Goal: Information Seeking & Learning: Learn about a topic

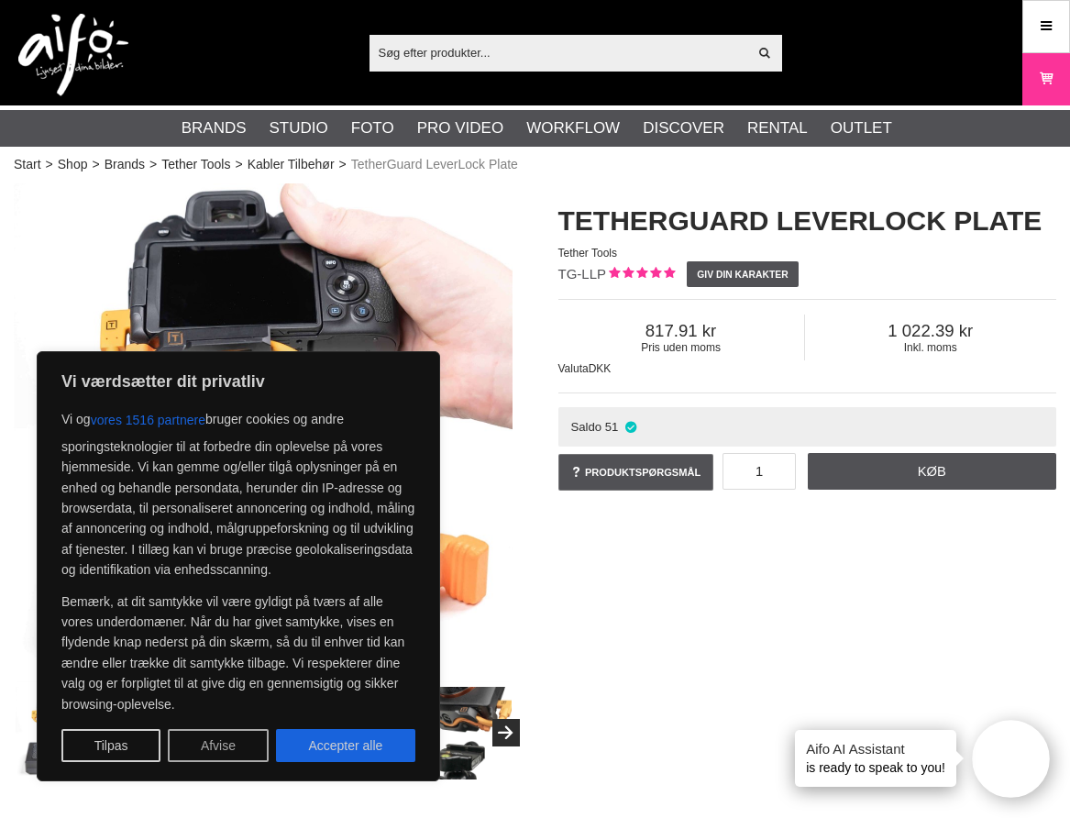
click at [210, 748] on button "Afvise" at bounding box center [218, 745] width 101 height 33
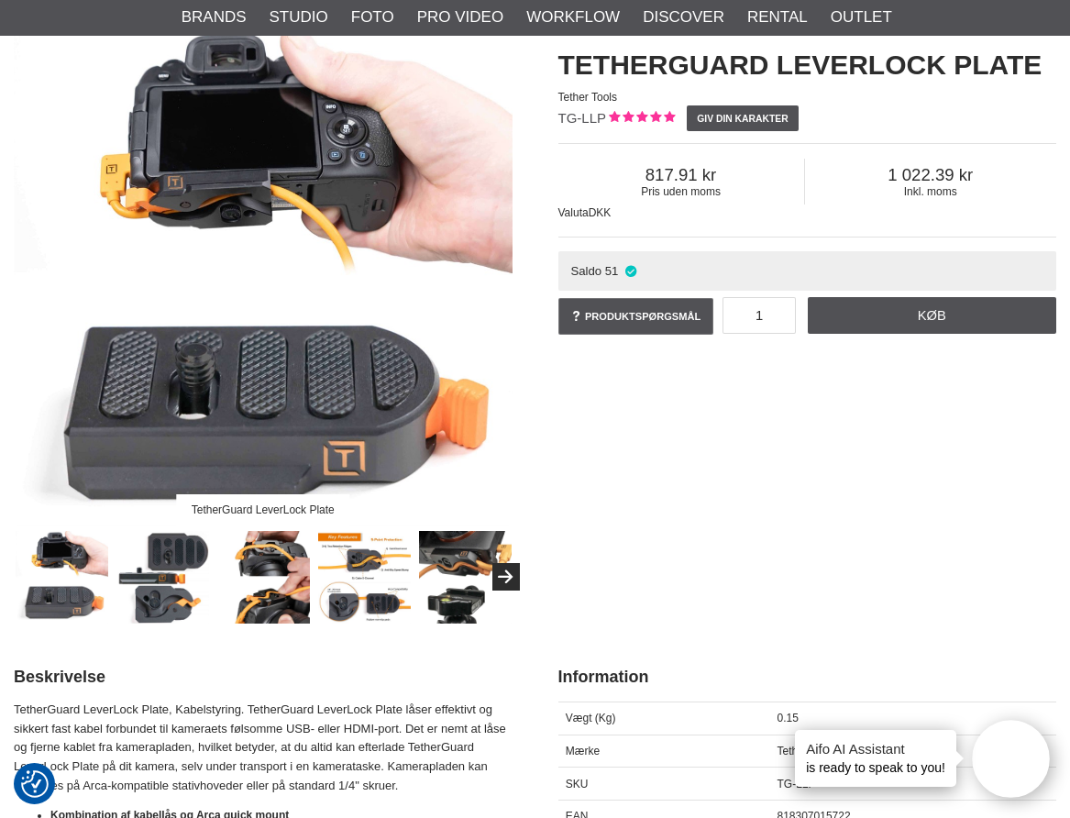
scroll to position [169, 0]
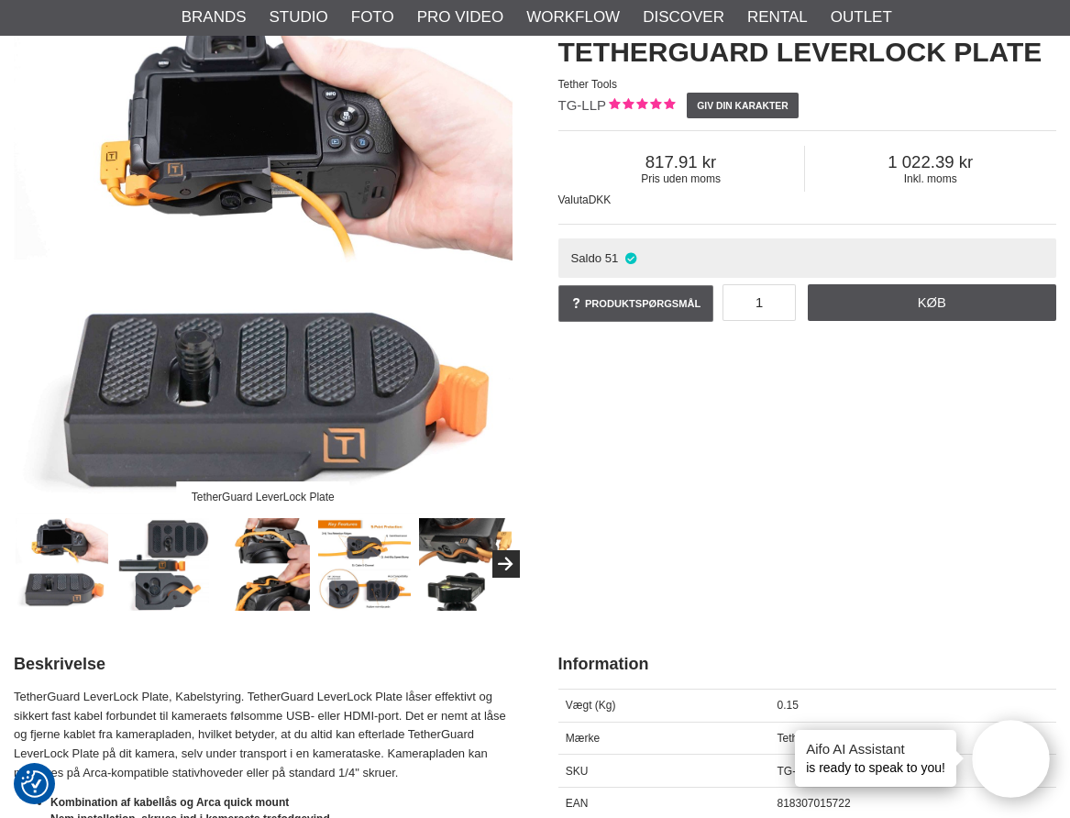
click at [186, 549] on img at bounding box center [163, 565] width 94 height 94
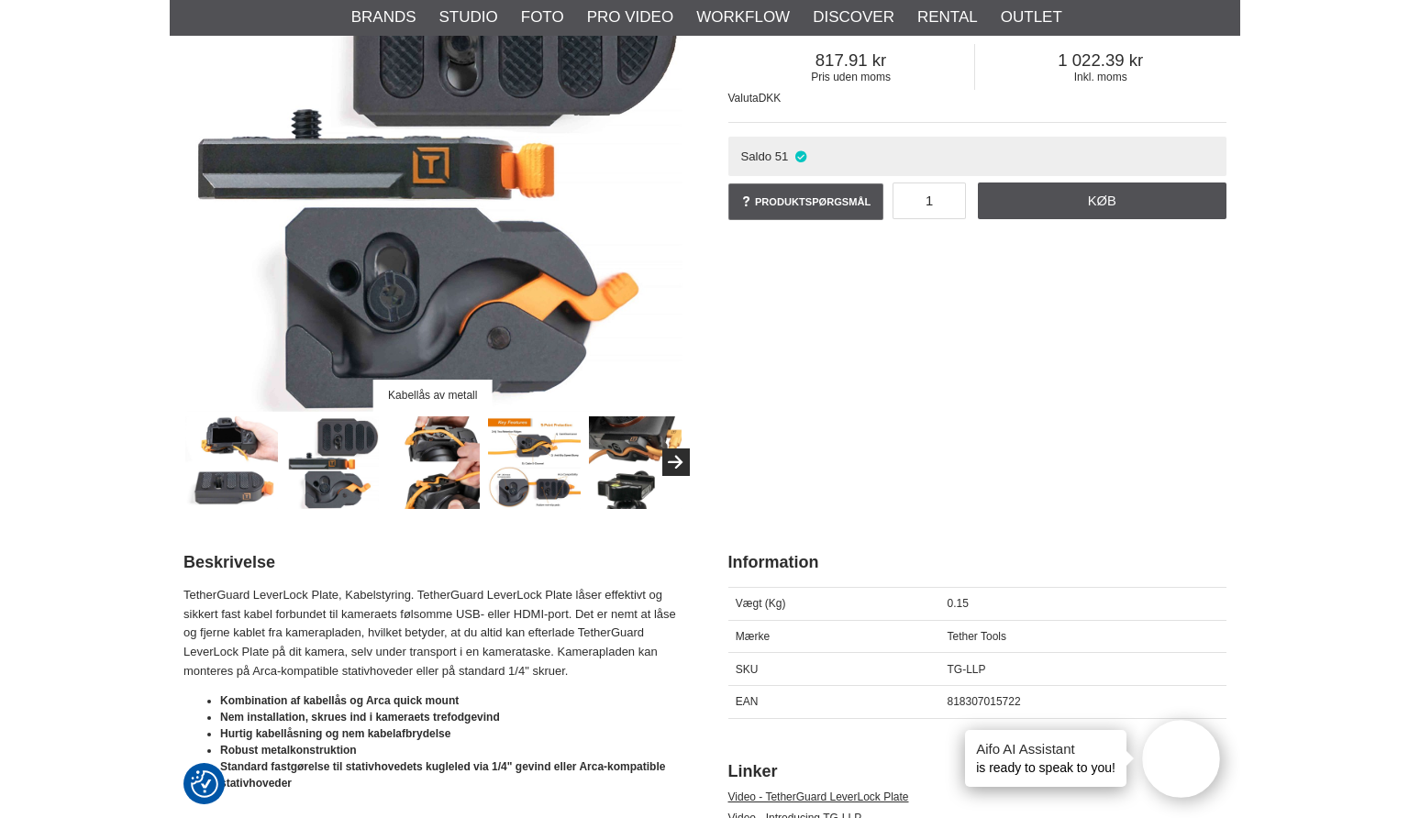
scroll to position [0, 0]
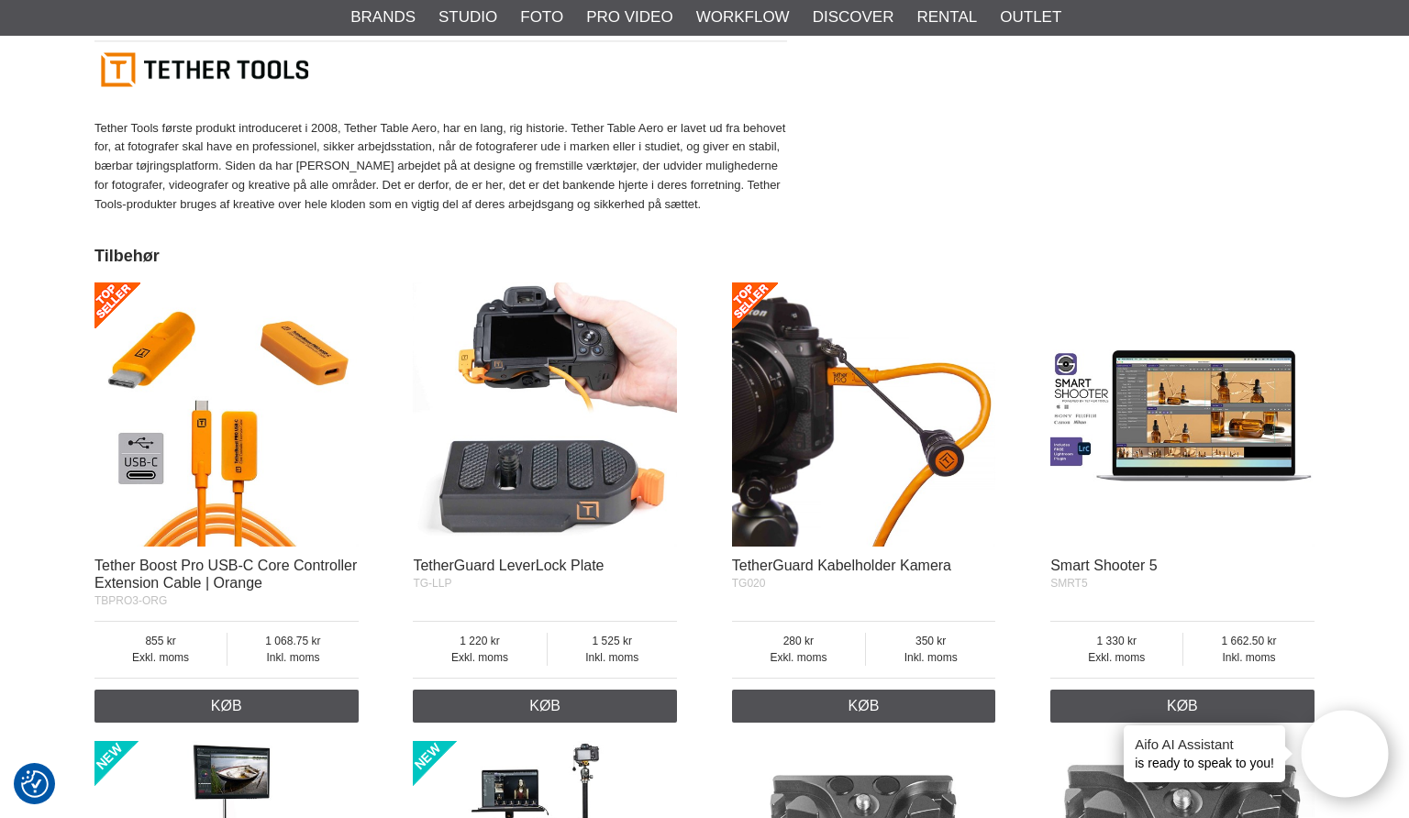
scroll to position [1319, 0]
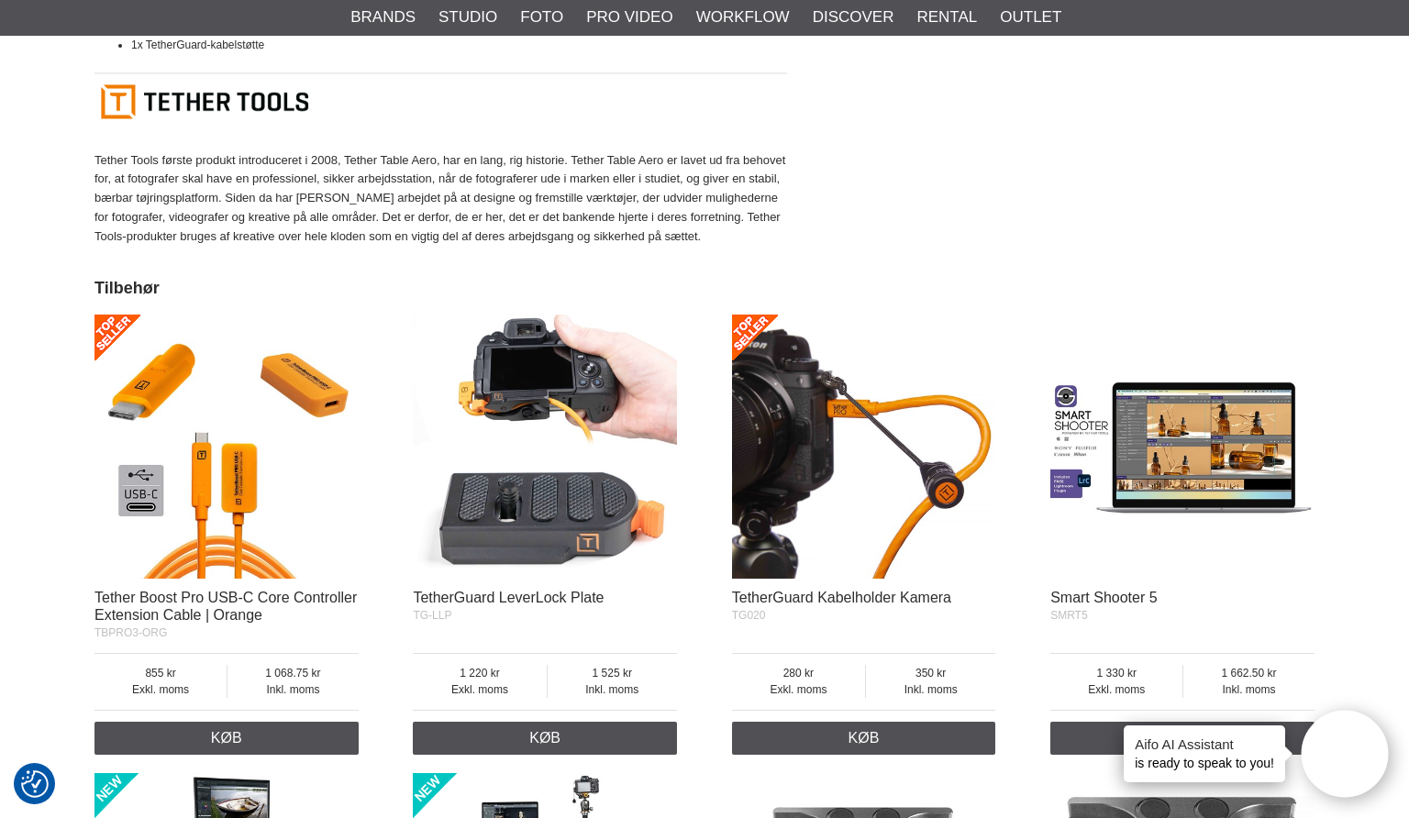
click at [236, 454] on img at bounding box center [226, 447] width 264 height 264
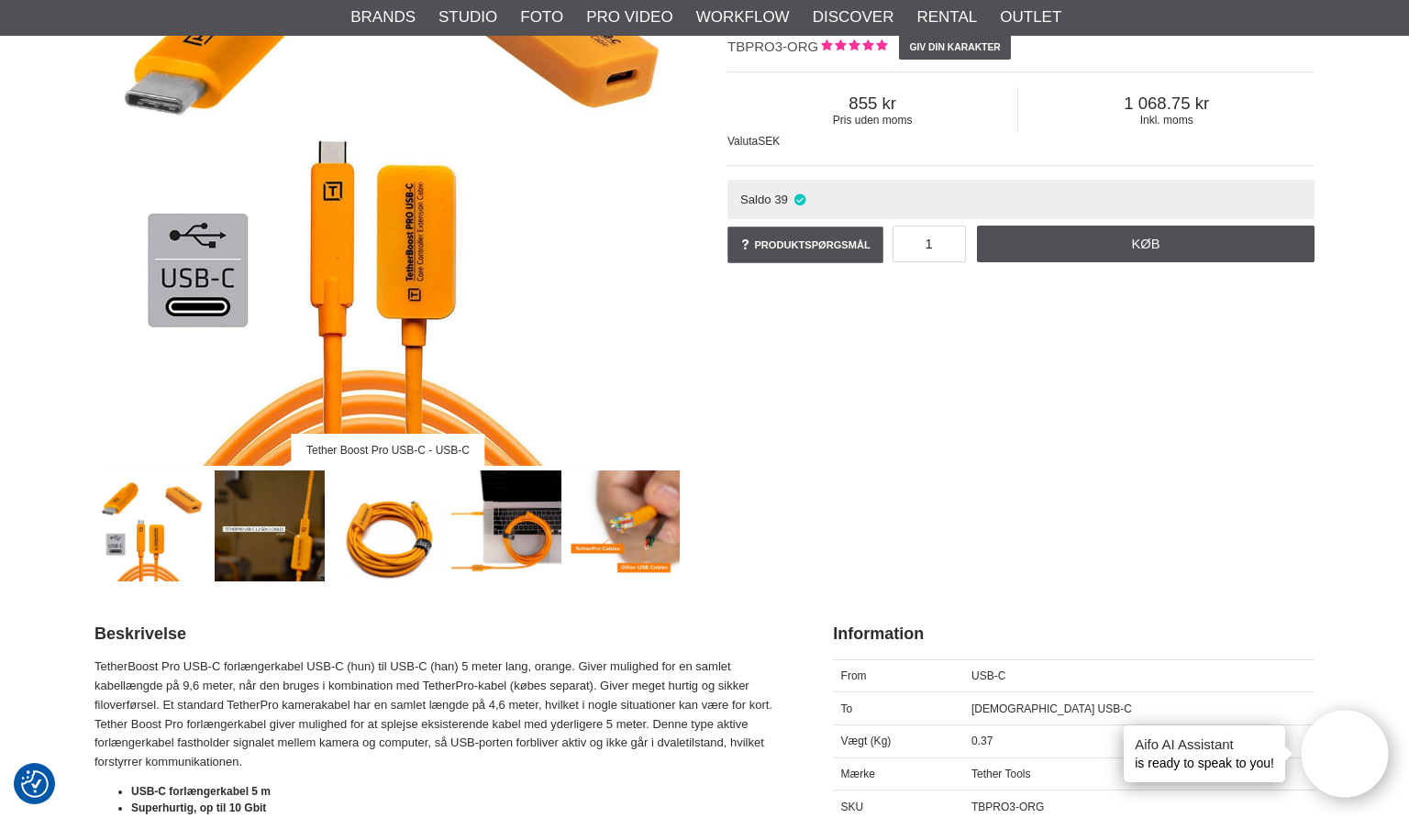
scroll to position [304, 0]
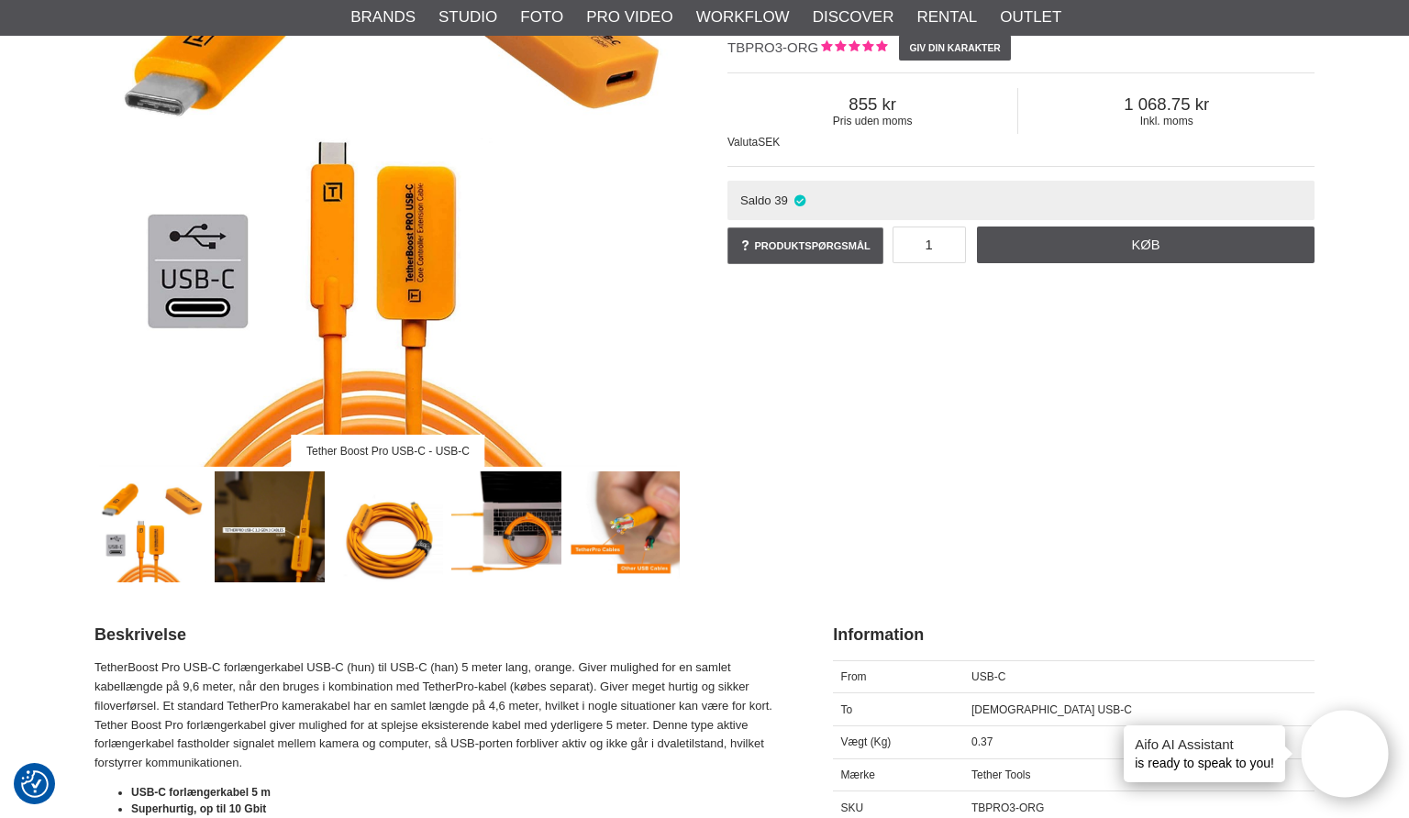
click at [255, 528] on img at bounding box center [270, 526] width 111 height 111
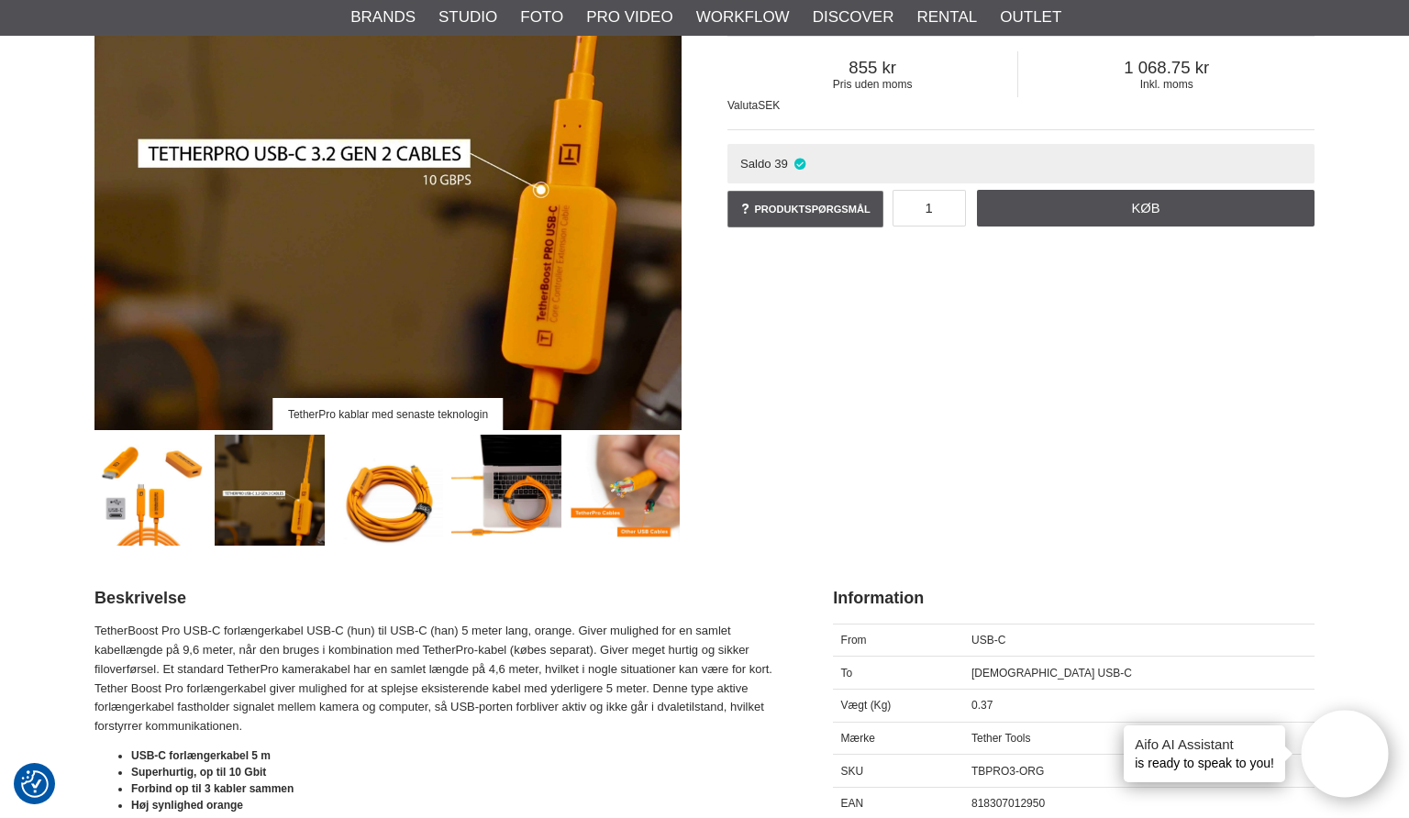
scroll to position [336, 0]
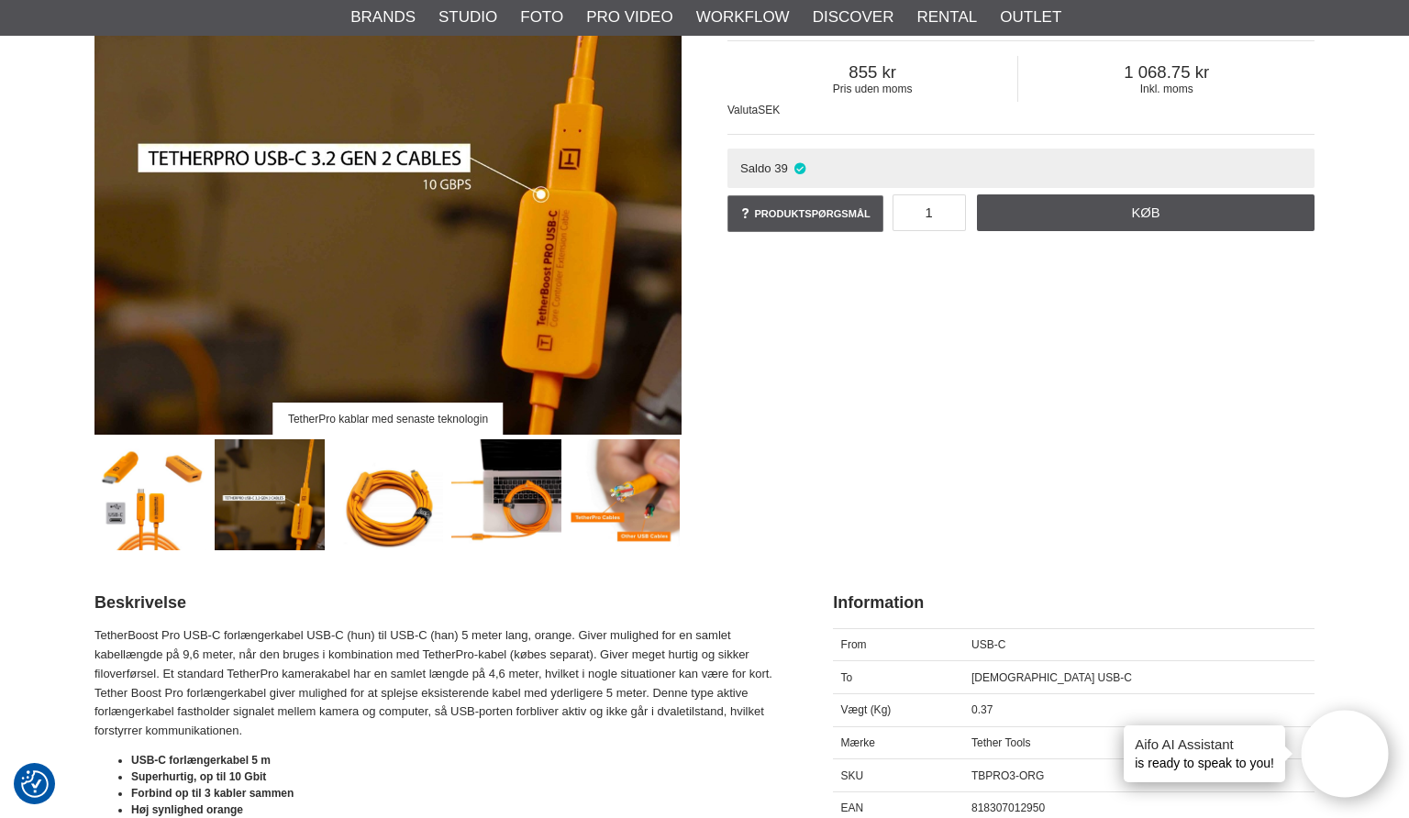
click at [399, 528] on img at bounding box center [388, 494] width 111 height 111
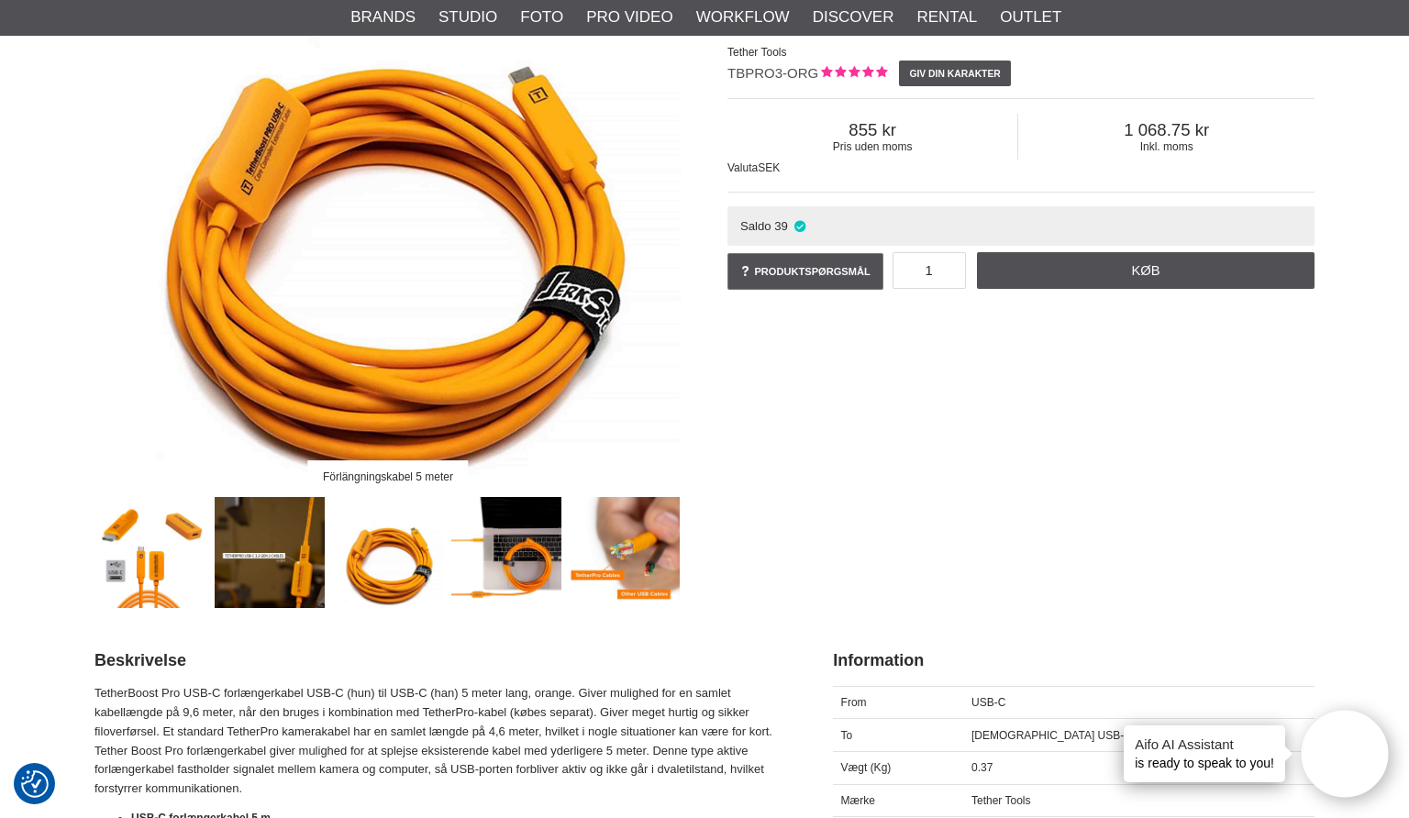
scroll to position [259, 0]
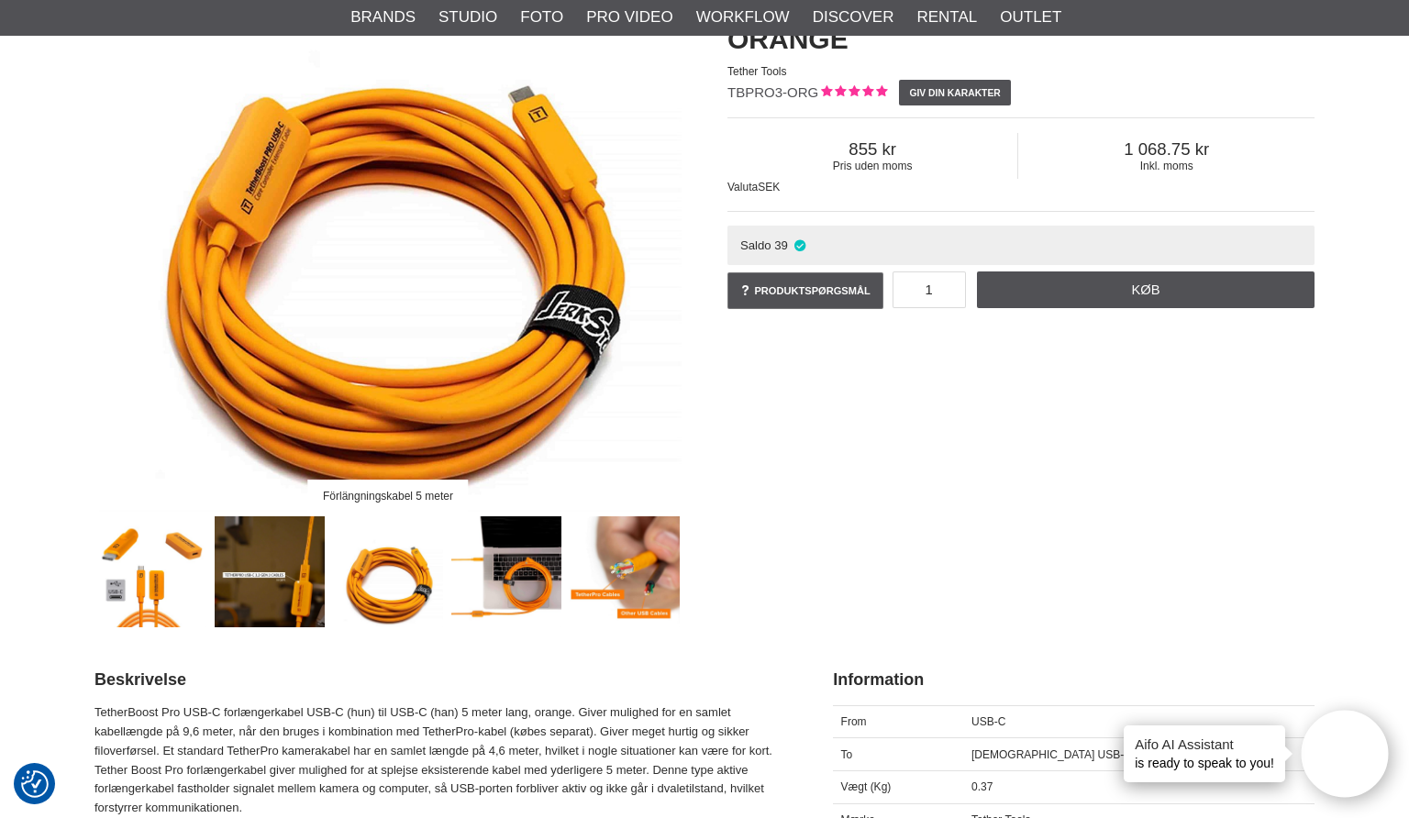
click at [504, 552] on img at bounding box center [506, 571] width 111 height 111
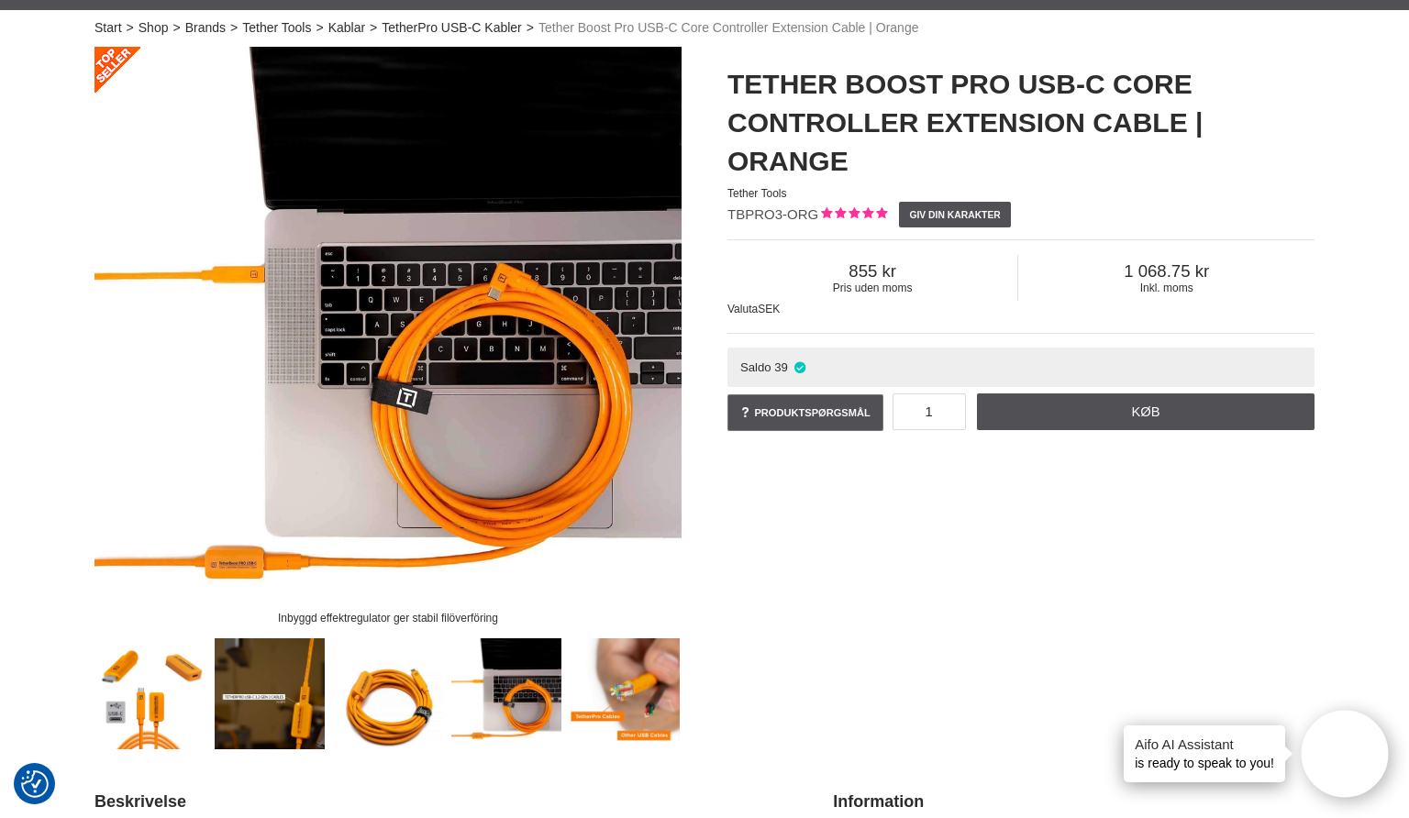
scroll to position [0, 0]
